Goal: Information Seeking & Learning: Learn about a topic

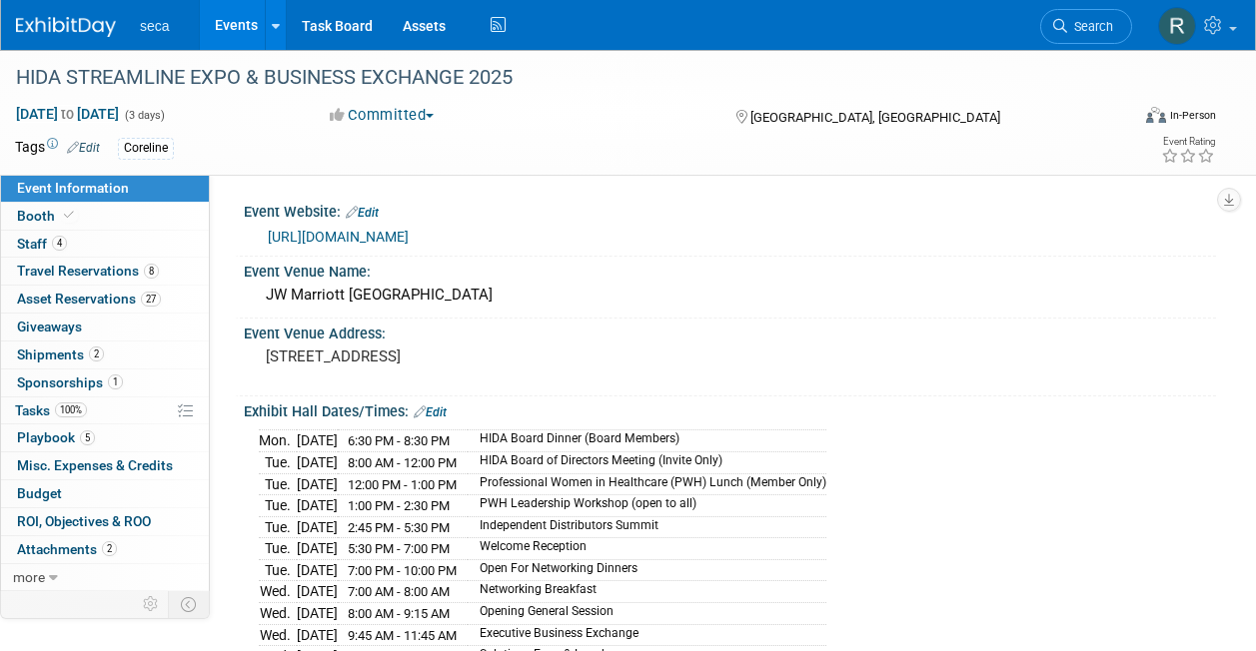
drag, startPoint x: 0, startPoint y: 0, endPoint x: 246, endPoint y: 25, distance: 247.1
click at [246, 25] on link "Events" at bounding box center [236, 25] width 73 height 50
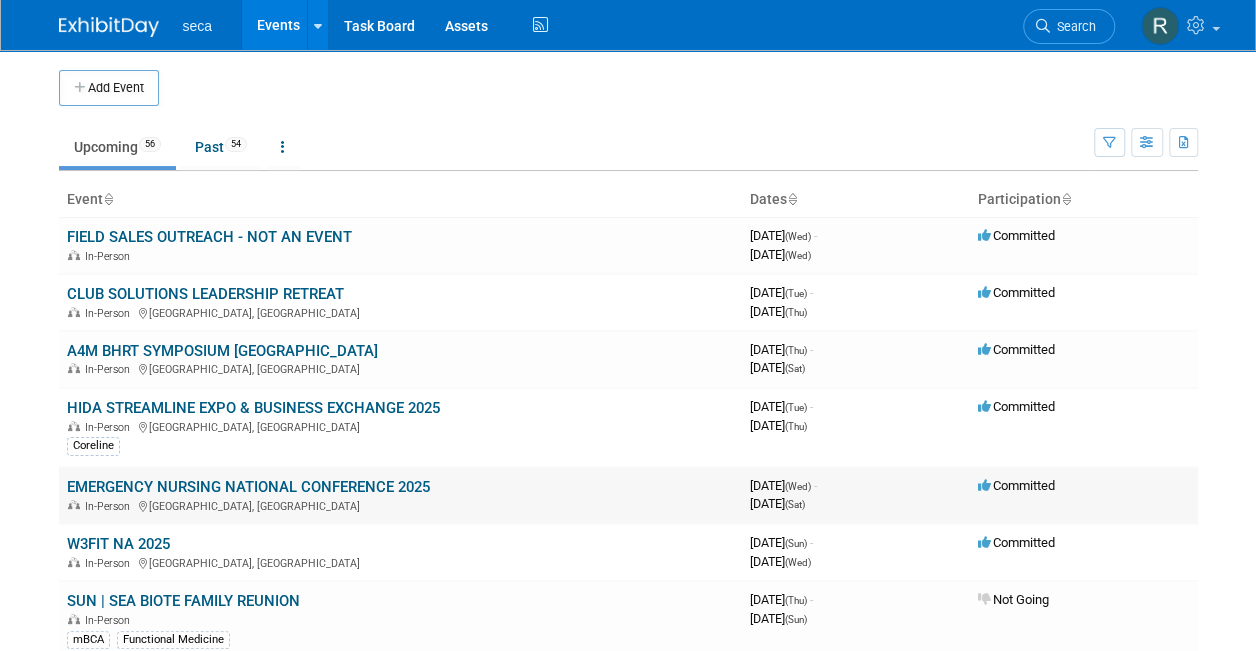
click at [182, 483] on link "EMERGENCY NURSING NATIONAL CONFERENCE 2025" at bounding box center [248, 488] width 363 height 18
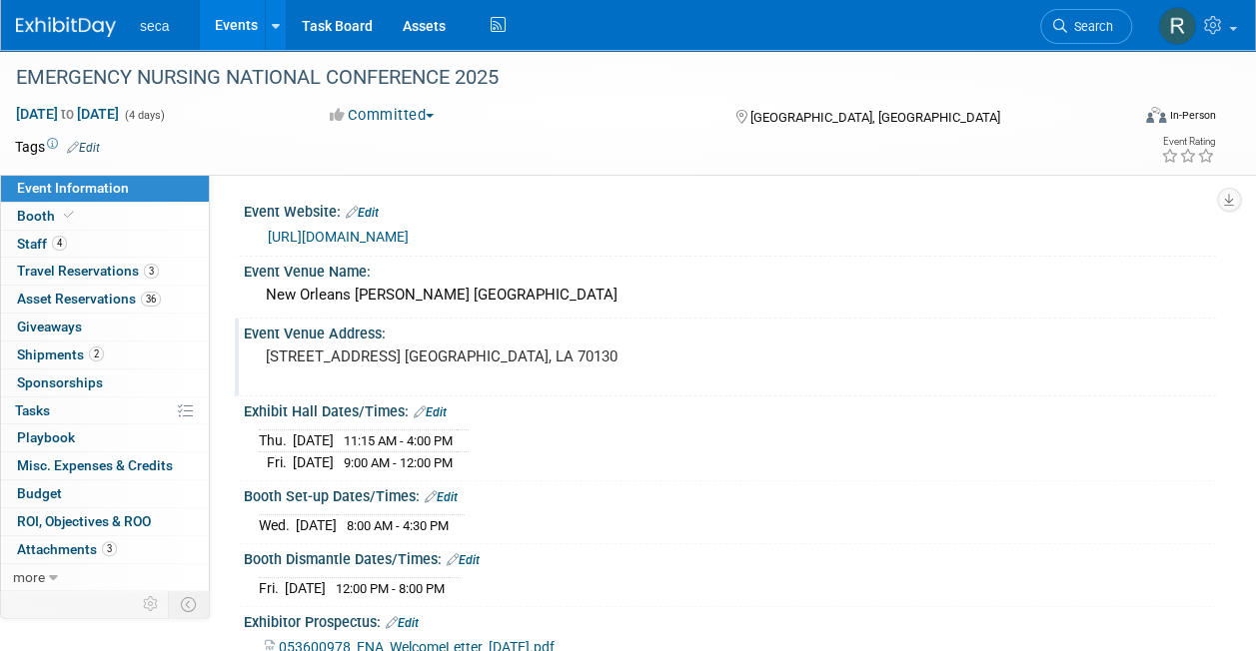
click at [368, 357] on pre "[STREET_ADDRESS] [GEOGRAPHIC_DATA], LA 70130" at bounding box center [446, 357] width 361 height 18
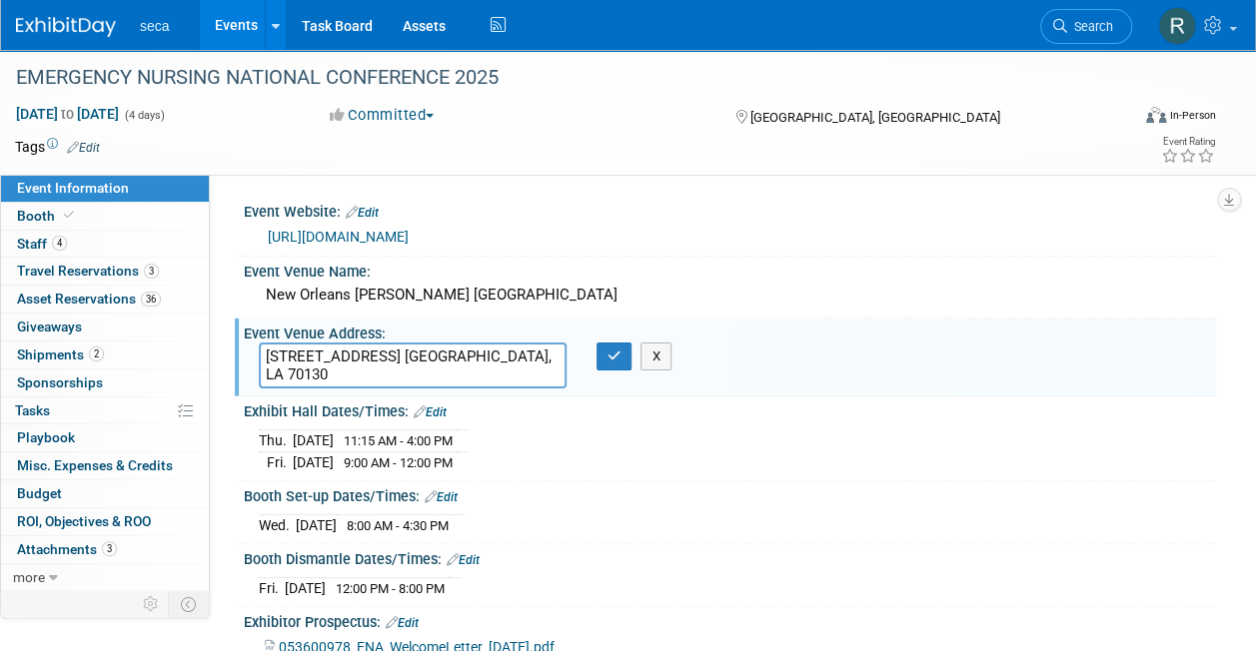
click at [368, 357] on textarea "[STREET_ADDRESS] [GEOGRAPHIC_DATA], LA 70130" at bounding box center [413, 366] width 308 height 46
click at [604, 357] on button "button" at bounding box center [615, 357] width 36 height 28
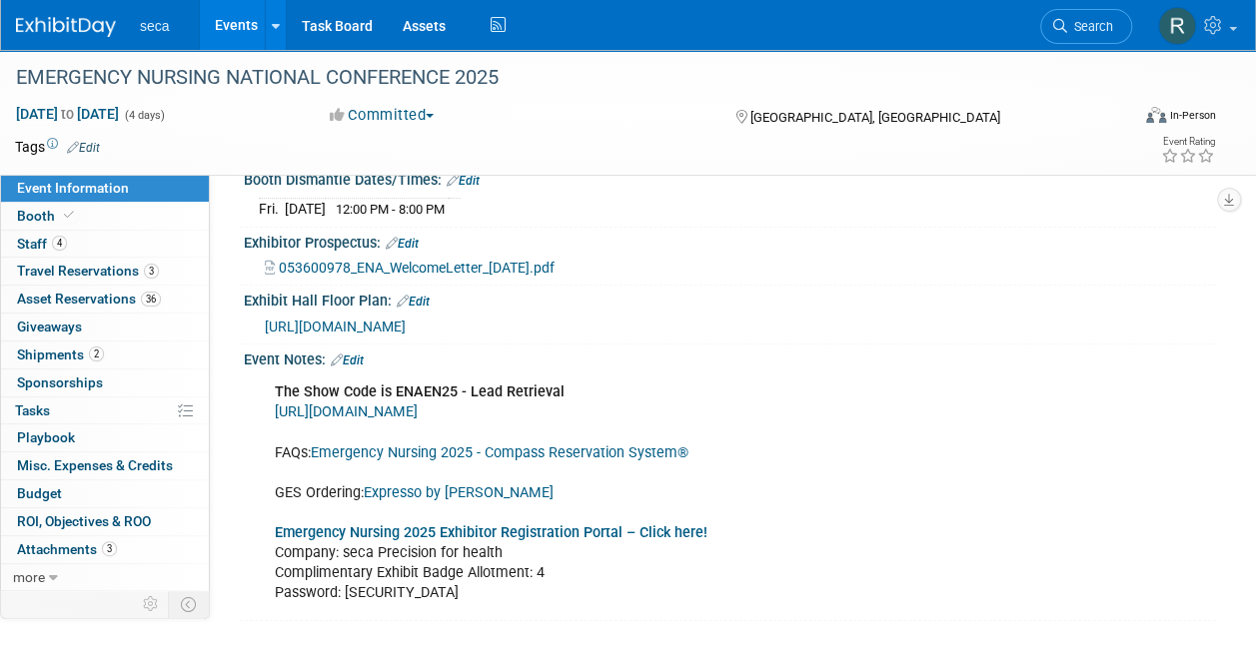
scroll to position [381, 0]
click at [406, 322] on span "[URL][DOMAIN_NAME]" at bounding box center [335, 326] width 141 height 16
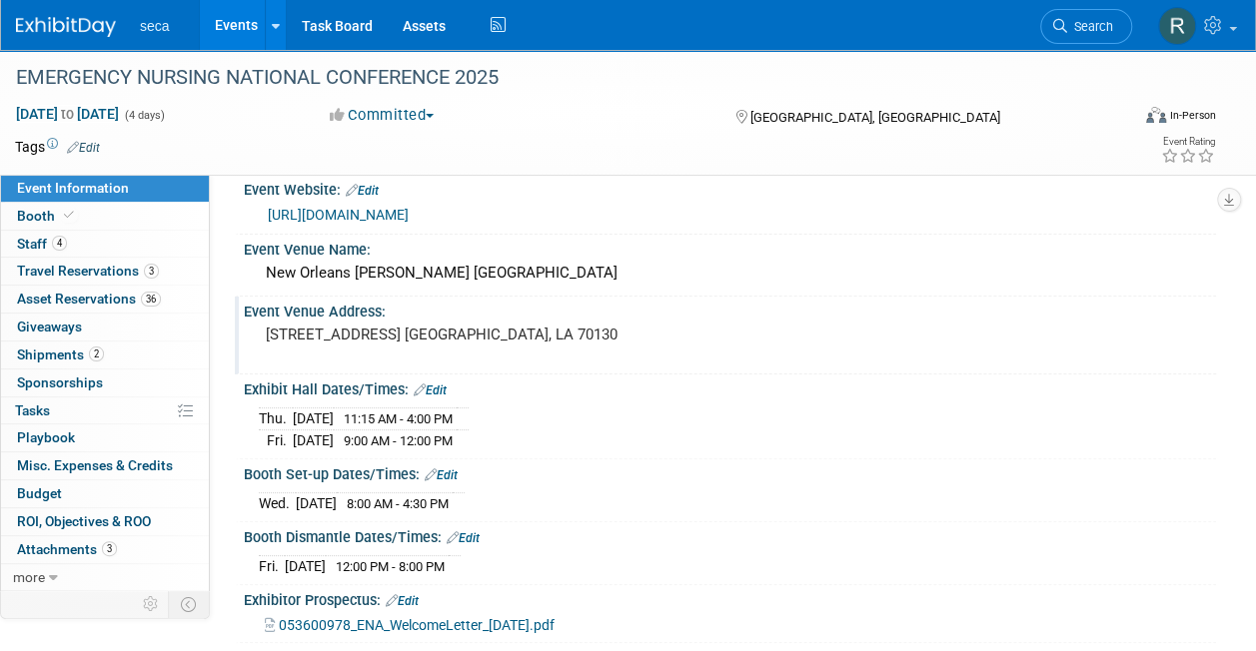
scroll to position [0, 0]
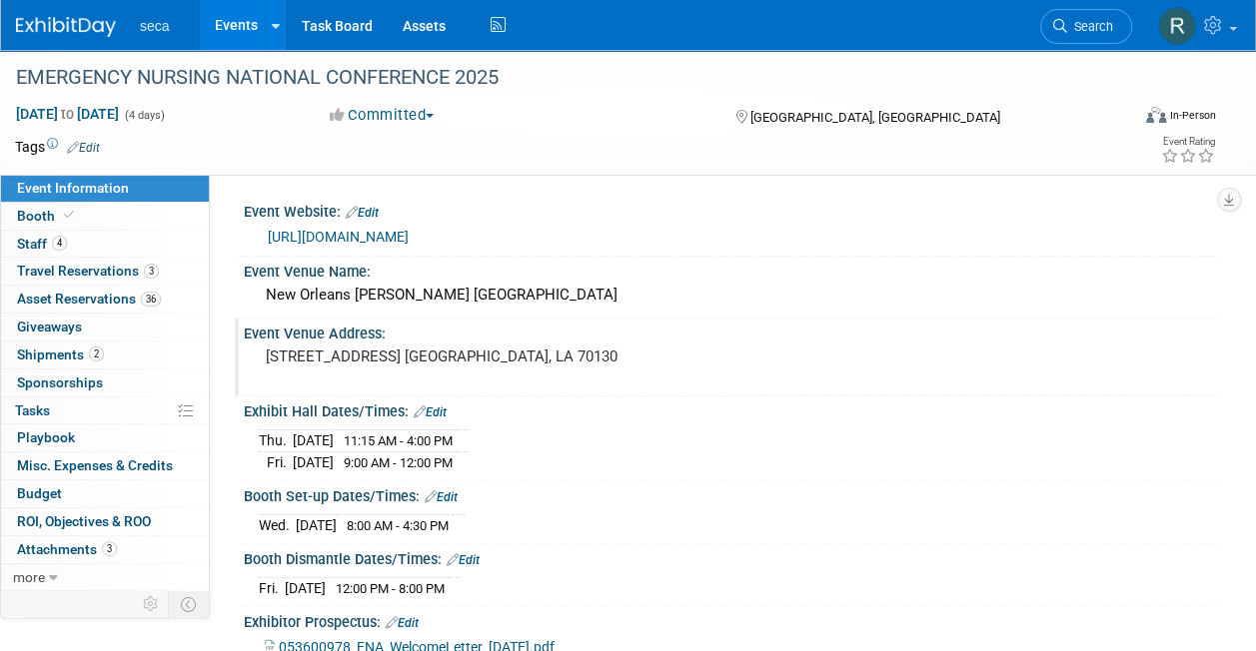
click at [409, 234] on link "[URL][DOMAIN_NAME]" at bounding box center [338, 237] width 141 height 16
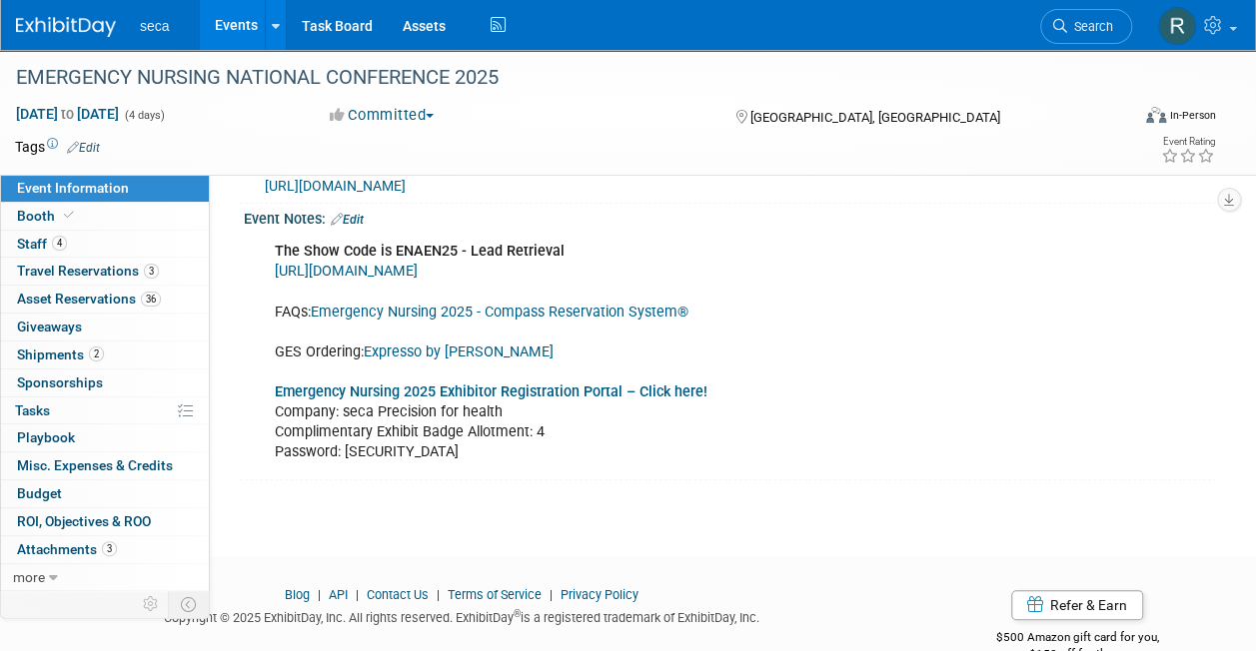
scroll to position [522, 0]
click at [529, 386] on b "Emergency Nursing 2025 Exhibitor Registration Portal – Click here!" at bounding box center [491, 391] width 433 height 17
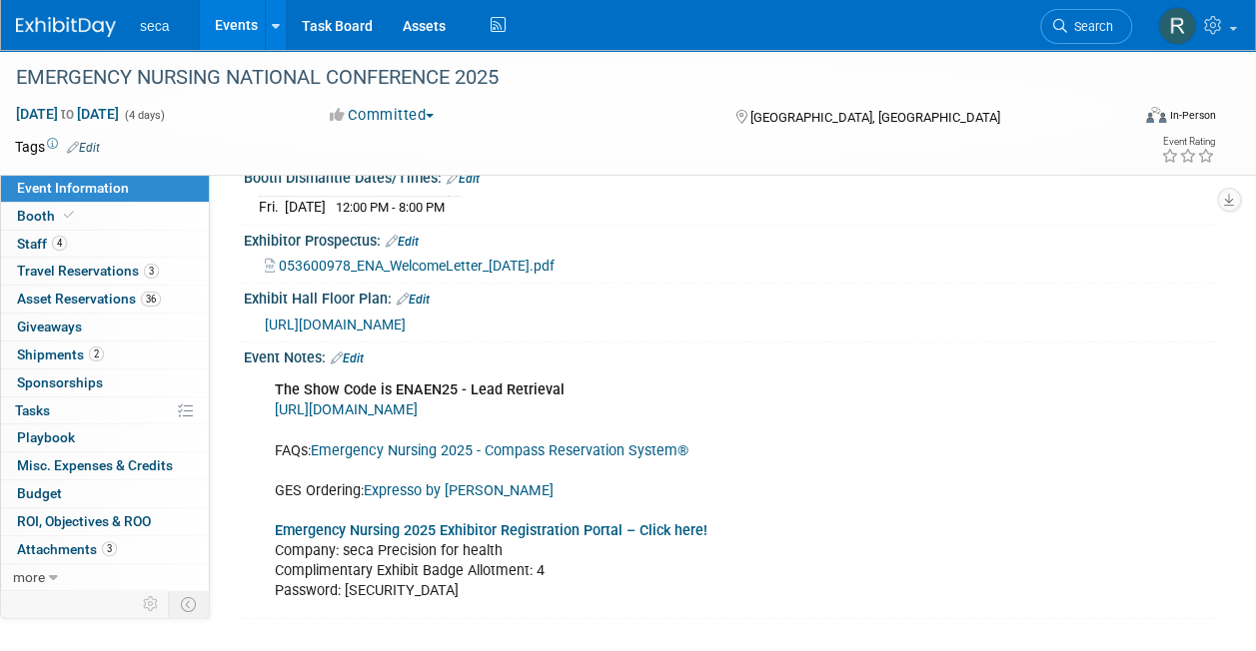
scroll to position [377, 0]
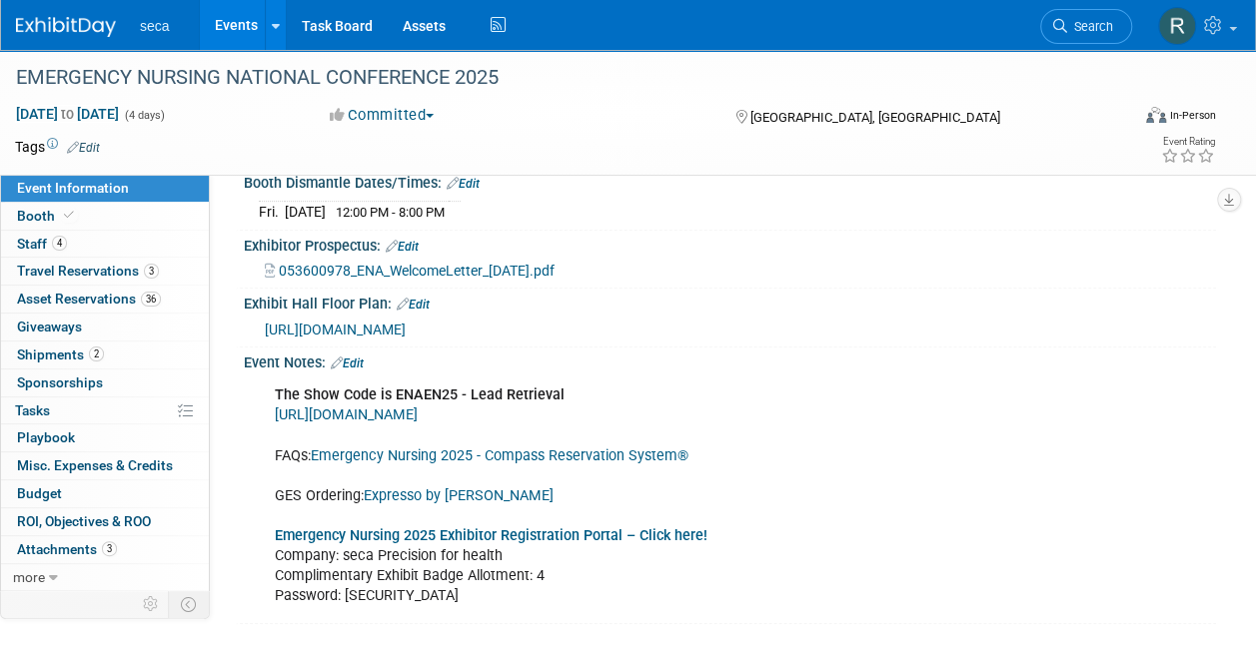
click at [463, 448] on link "Emergency Nursing 2025 - Compass Reservation System®" at bounding box center [500, 456] width 378 height 17
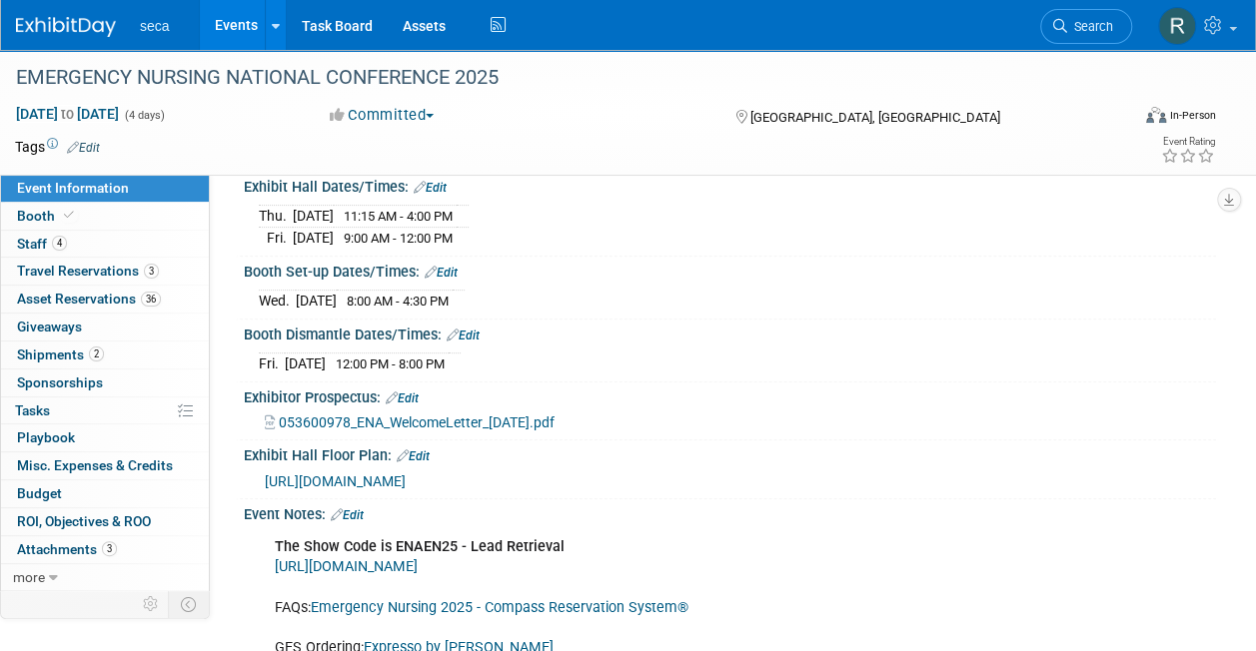
scroll to position [223, 0]
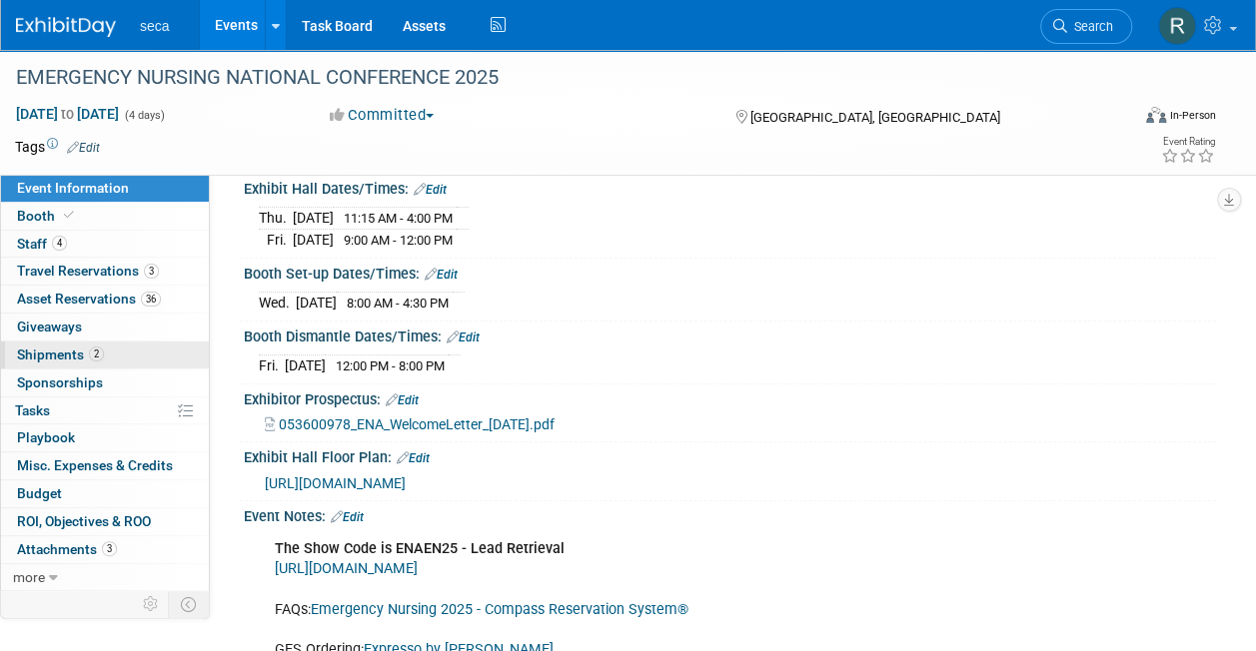
click at [88, 361] on span "Shipments 2" at bounding box center [60, 355] width 87 height 16
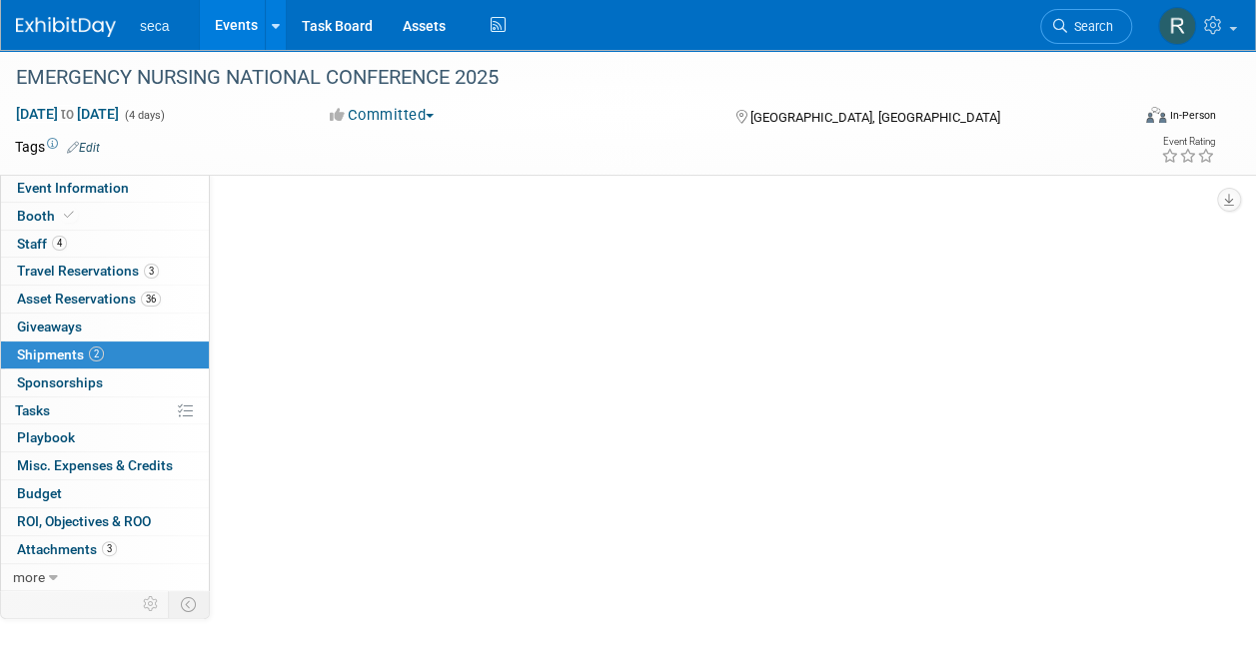
scroll to position [0, 0]
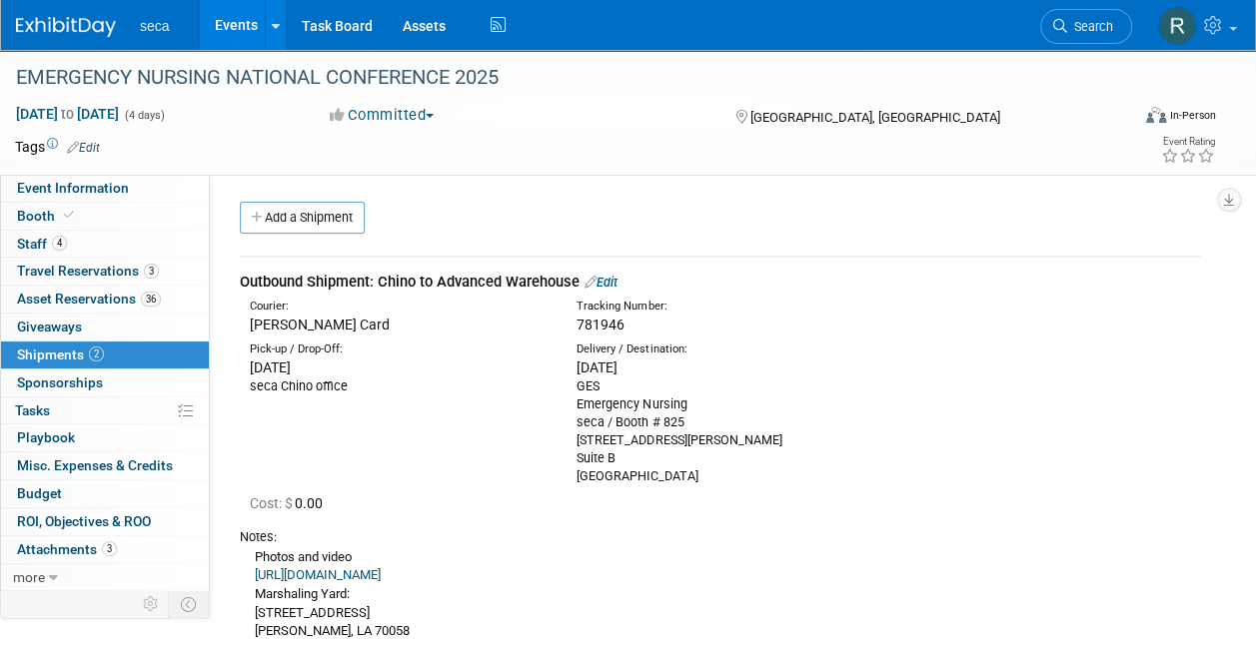
click at [576, 388] on div "Delivery / Destination: [DATE] GES Emergency Nursing seca / Booth # [GEOGRAPHIC…" at bounding box center [725, 414] width 327 height 144
drag, startPoint x: 580, startPoint y: 388, endPoint x: 705, endPoint y: 472, distance: 151.3
click at [705, 472] on div "GES Emergency Nursing seca / Booth # [GEOGRAPHIC_DATA][STREET_ADDRESS][PERSON_N…" at bounding box center [725, 432] width 297 height 108
copy div "GES Emergency Nursing seca / Booth # [GEOGRAPHIC_DATA][STREET_ADDRESS][PERSON_N…"
click at [419, 448] on div "Pick-up / Drop-Off: [DATE] seca Chino office Emergency Nursing seca / Booth # 8…" at bounding box center [720, 411] width 991 height 150
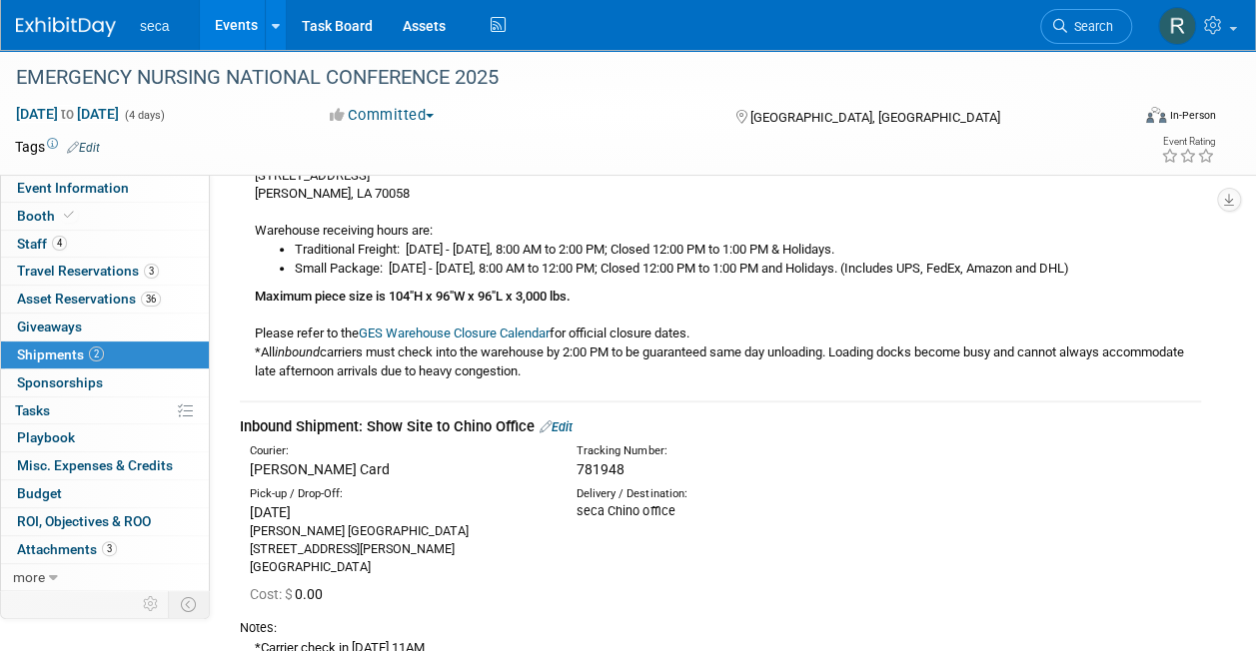
scroll to position [527, 0]
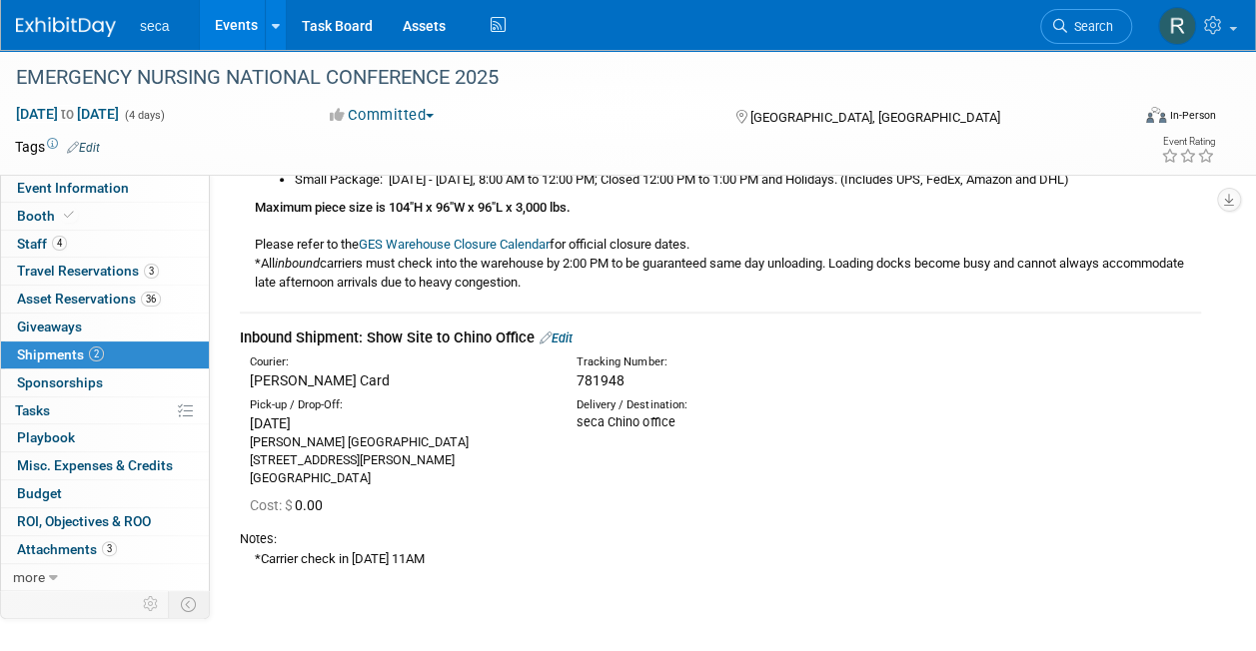
drag, startPoint x: 382, startPoint y: 475, endPoint x: 242, endPoint y: 437, distance: 144.9
click at [242, 437] on div "Pick-up / Drop-Off: [DATE] [PERSON_NAME][GEOGRAPHIC_DATA] [STREET_ADDRESS][PERS…" at bounding box center [398, 443] width 327 height 90
copy div "[PERSON_NAME] [GEOGRAPHIC_DATA] [STREET_ADDRESS][PERSON_NAME]"
click at [440, 498] on div "Cost: $ 0.00" at bounding box center [725, 506] width 951 height 20
click at [603, 379] on span "781948" at bounding box center [601, 381] width 48 height 16
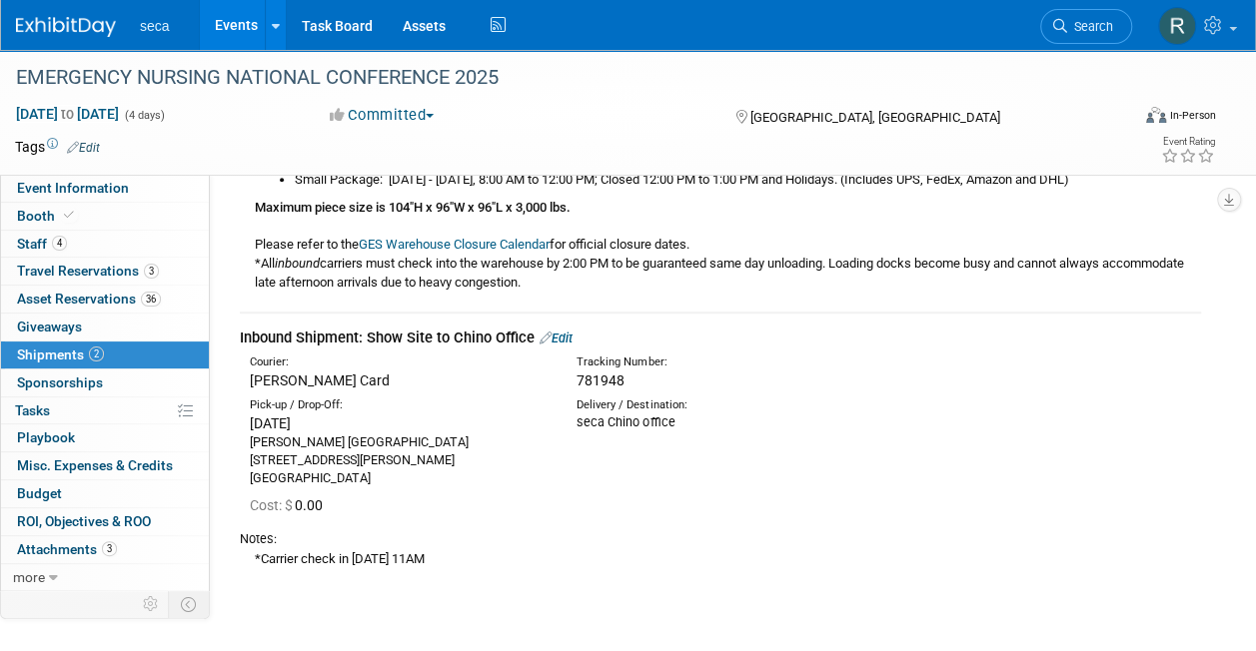
click at [603, 379] on span "781948" at bounding box center [601, 381] width 48 height 16
copy span "781948"
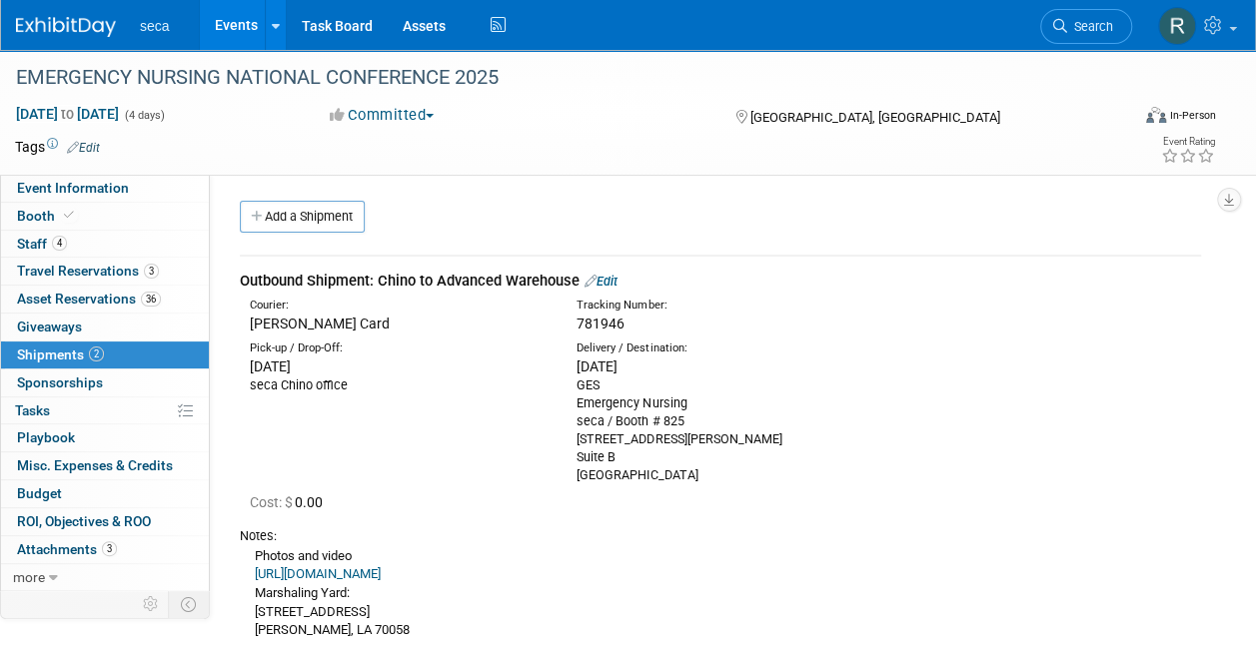
scroll to position [0, 0]
click at [595, 321] on span "781946" at bounding box center [601, 325] width 48 height 16
copy span "781946"
click at [431, 360] on div "[DATE]" at bounding box center [398, 368] width 297 height 20
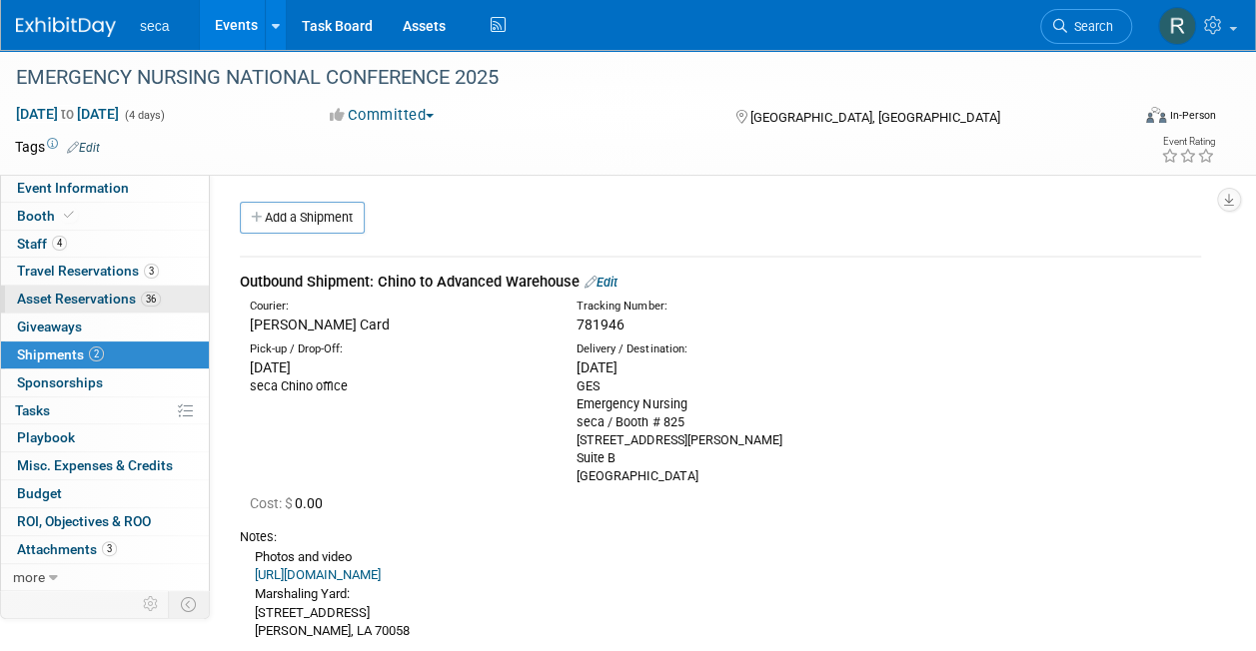
click at [130, 292] on span "Asset Reservations 36" at bounding box center [89, 299] width 144 height 16
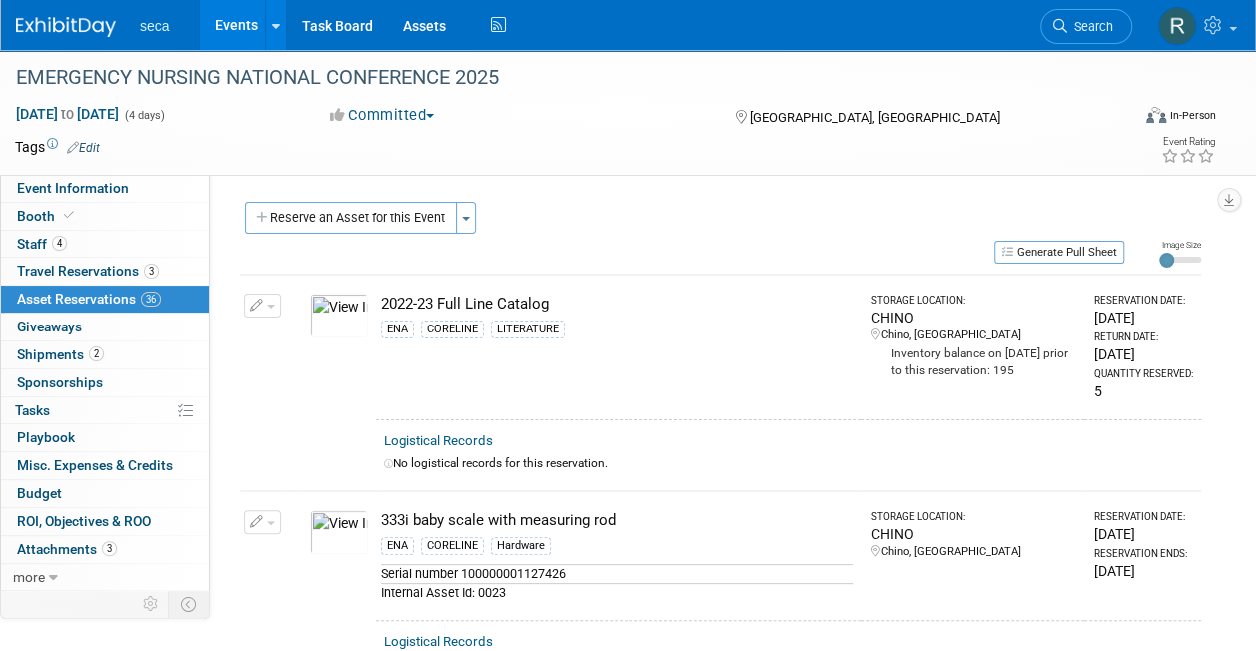
click at [343, 298] on img at bounding box center [339, 316] width 58 height 44
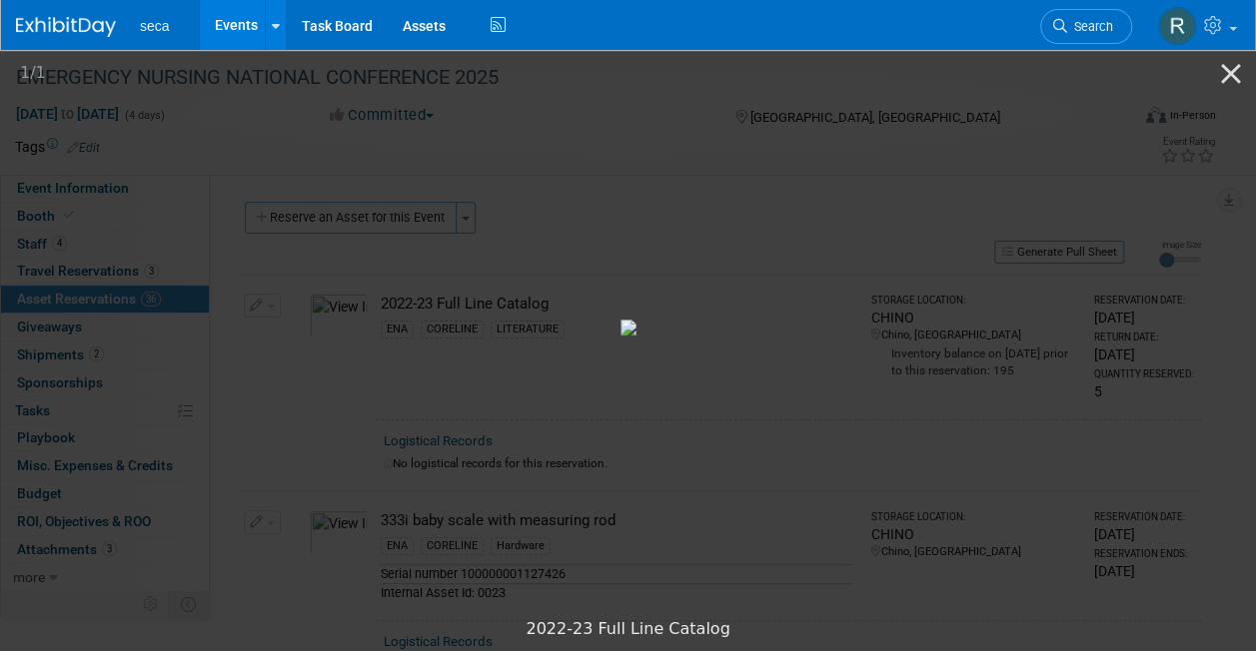
scroll to position [78, 0]
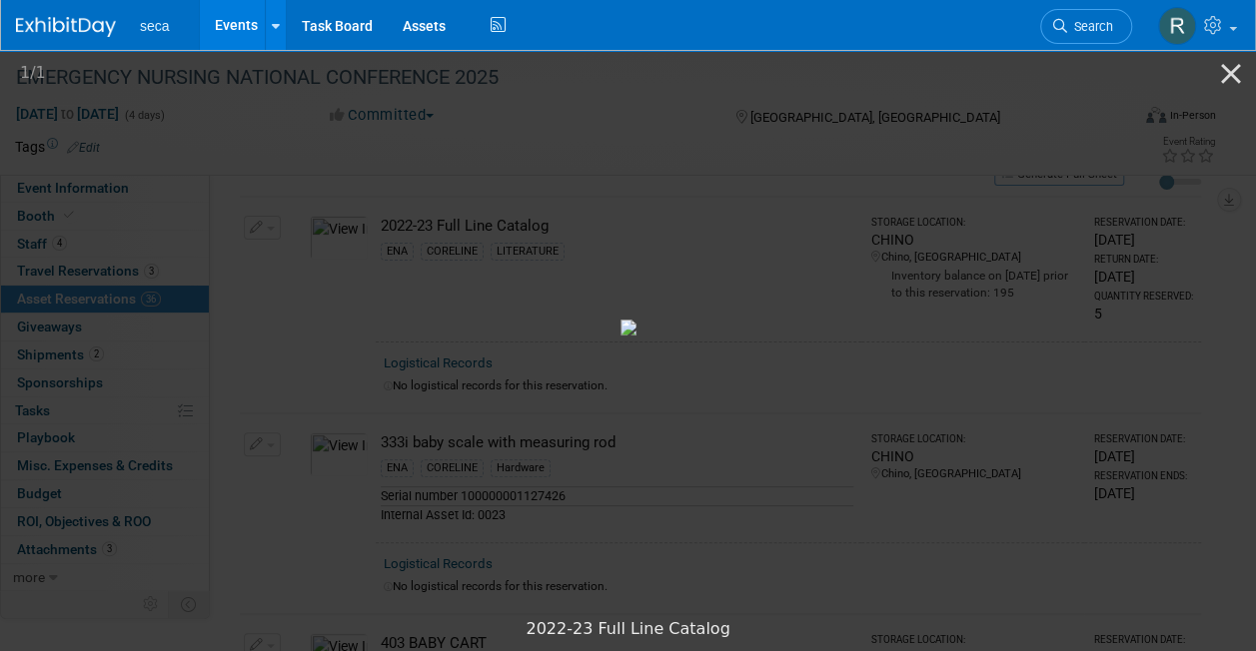
click at [620, 336] on img at bounding box center [628, 328] width 16 height 16
drag, startPoint x: 556, startPoint y: 593, endPoint x: 663, endPoint y: 426, distance: 198.7
click at [663, 426] on div at bounding box center [628, 328] width 1256 height 562
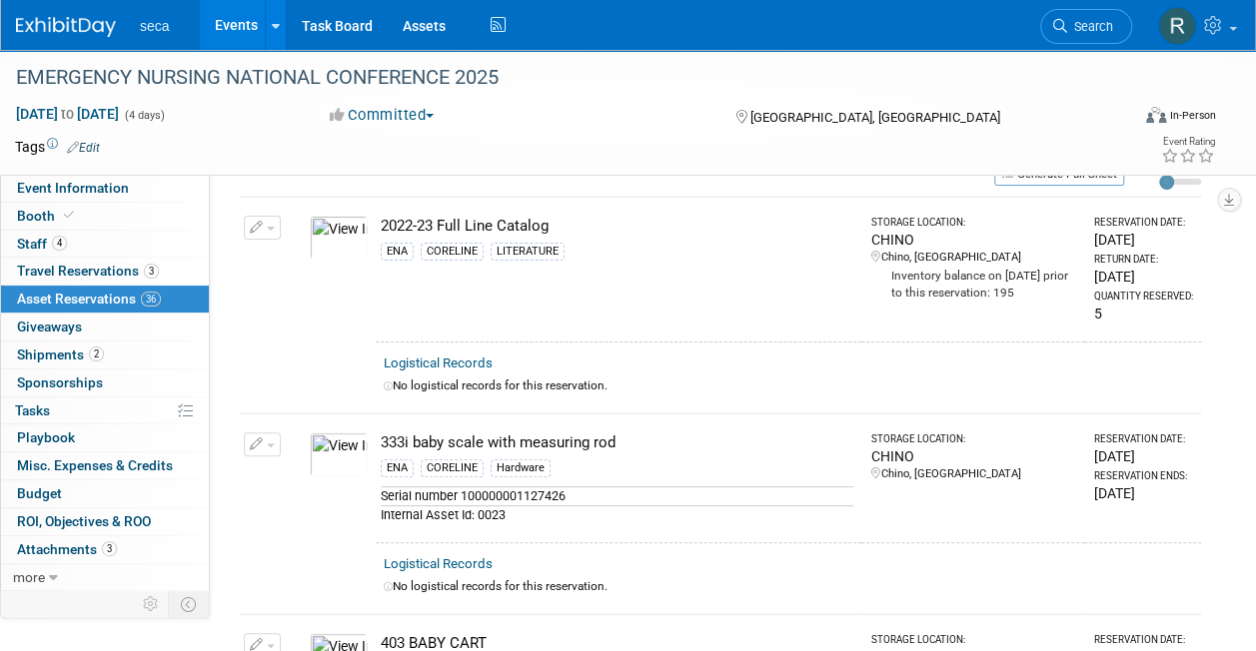
scroll to position [0, 0]
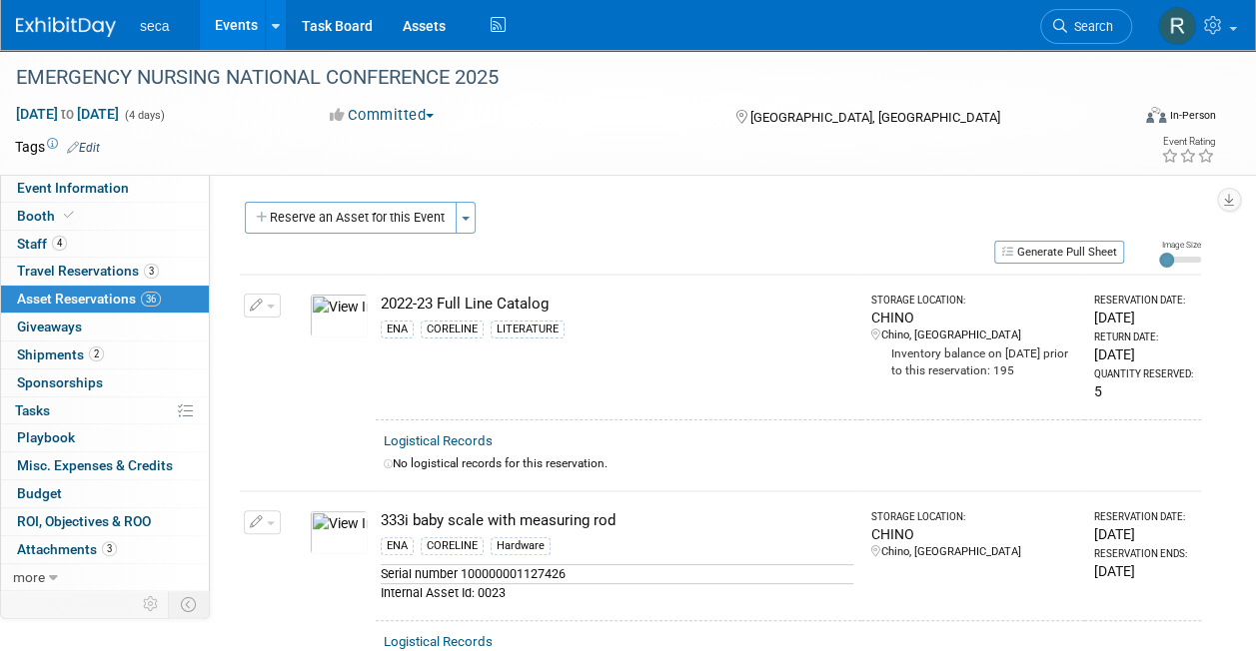
click at [350, 316] on img at bounding box center [339, 316] width 58 height 44
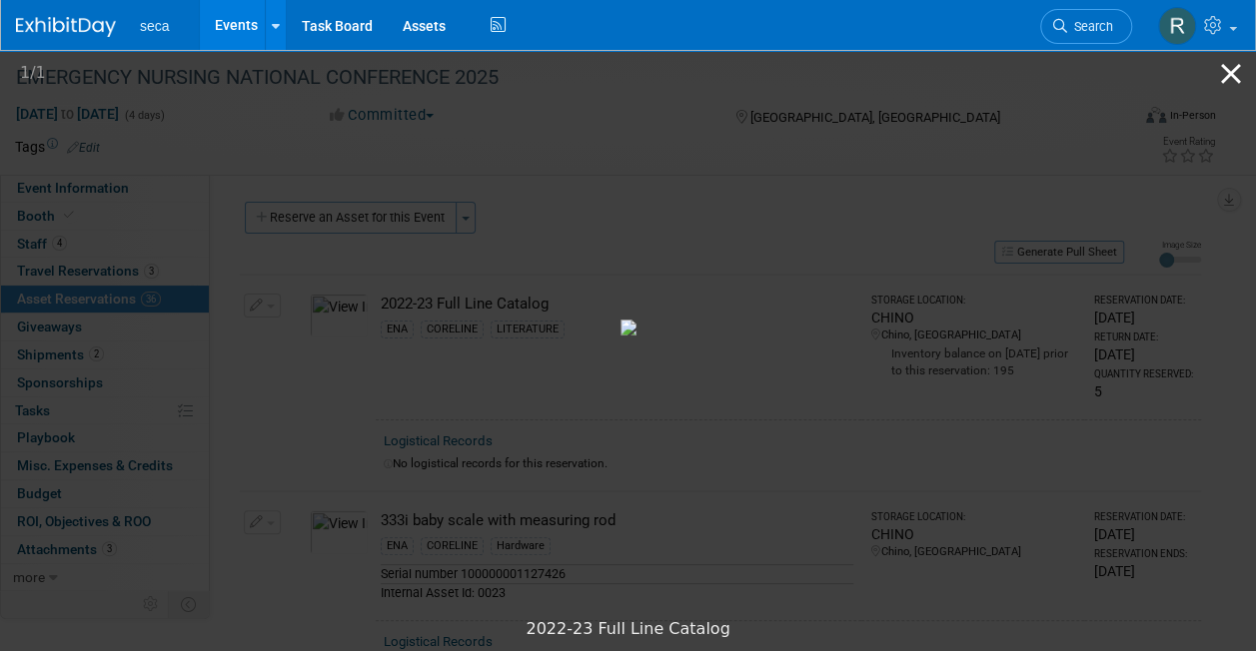
click at [1230, 78] on button "Close gallery" at bounding box center [1231, 73] width 50 height 47
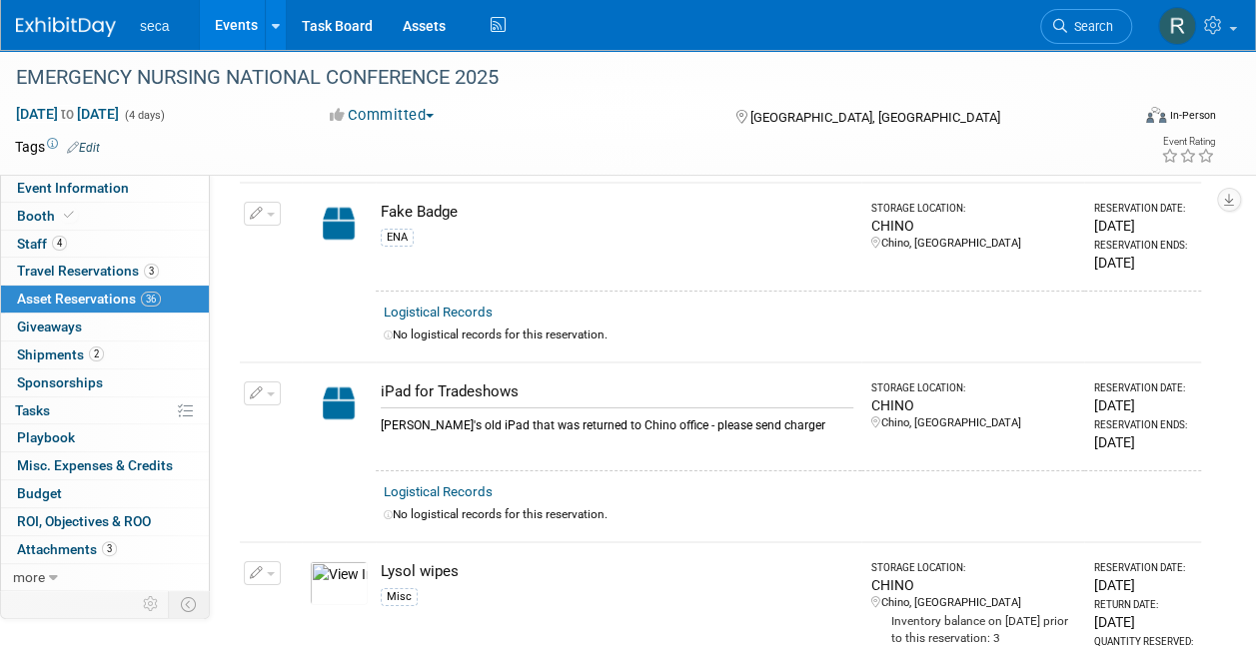
scroll to position [3280, 0]
